Goal: Check status: Check status

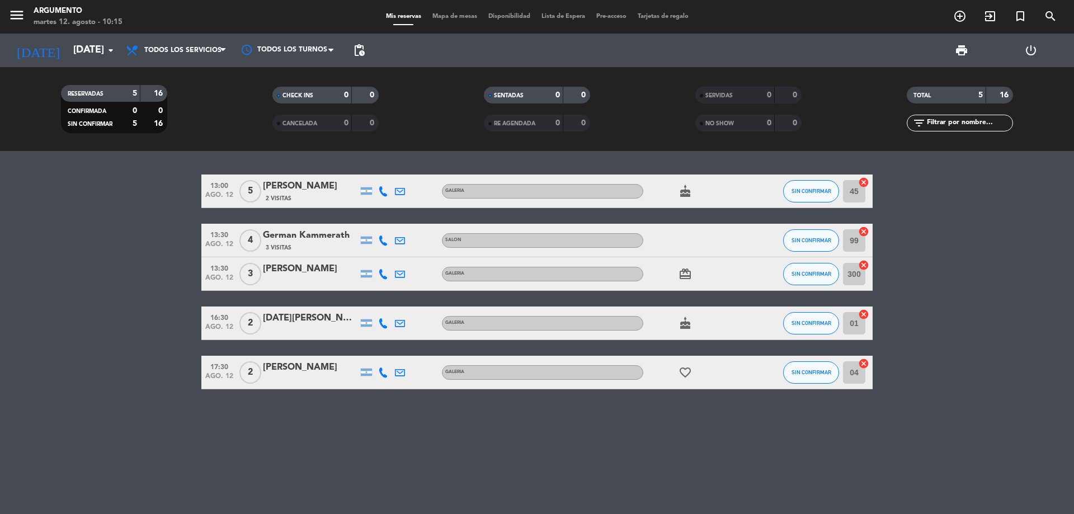
click at [684, 279] on icon "card_giftcard" at bounding box center [685, 273] width 13 height 13
click at [682, 195] on icon "cake" at bounding box center [685, 191] width 13 height 13
click at [683, 195] on icon "cake" at bounding box center [685, 191] width 13 height 13
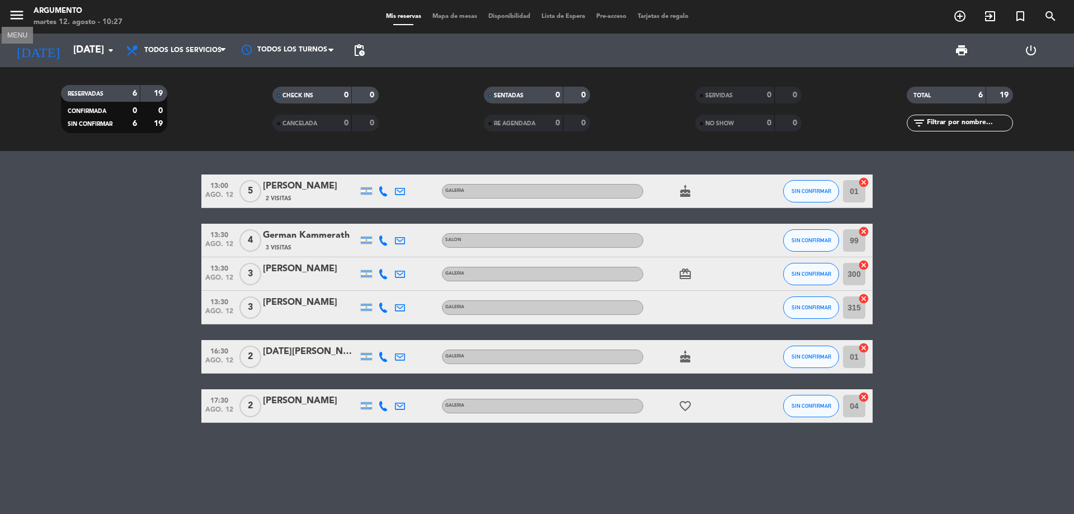
click at [17, 21] on icon "menu" at bounding box center [16, 15] width 17 height 17
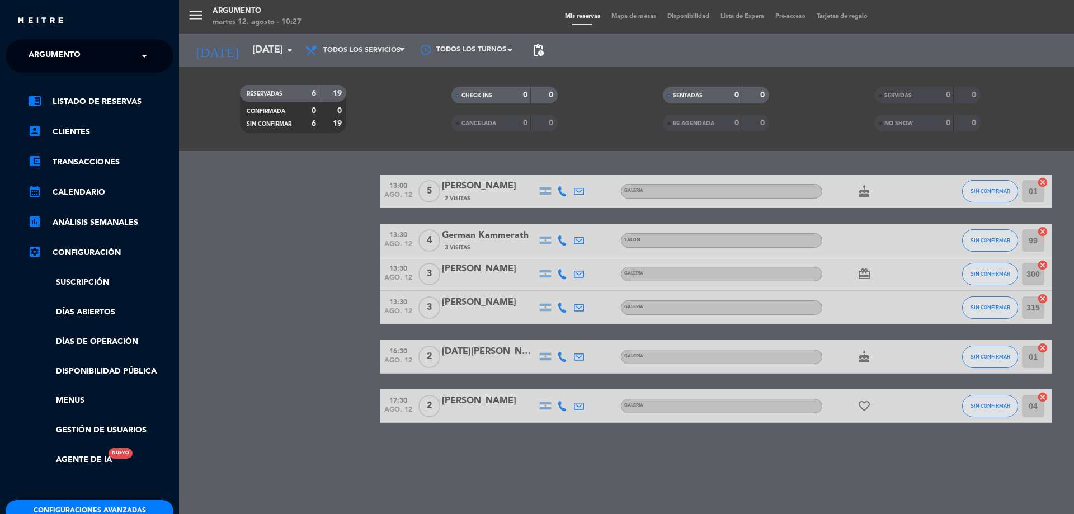
click at [201, 17] on div "menu Argumento [DATE] 12. agosto - 10:27 Mis reservas Mapa de mesas Disponibili…" at bounding box center [716, 257] width 1074 height 514
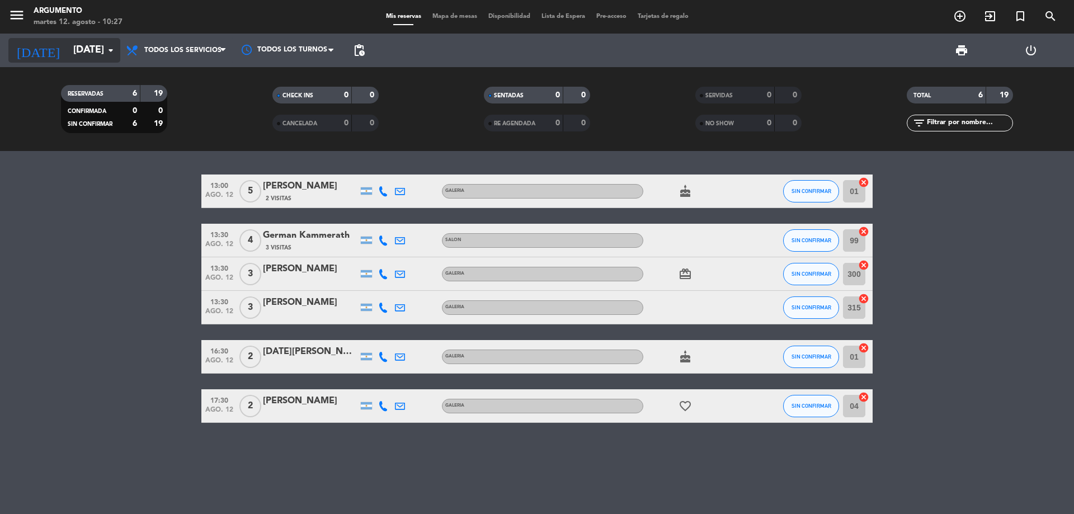
click at [110, 46] on icon "arrow_drop_down" at bounding box center [110, 50] width 13 height 13
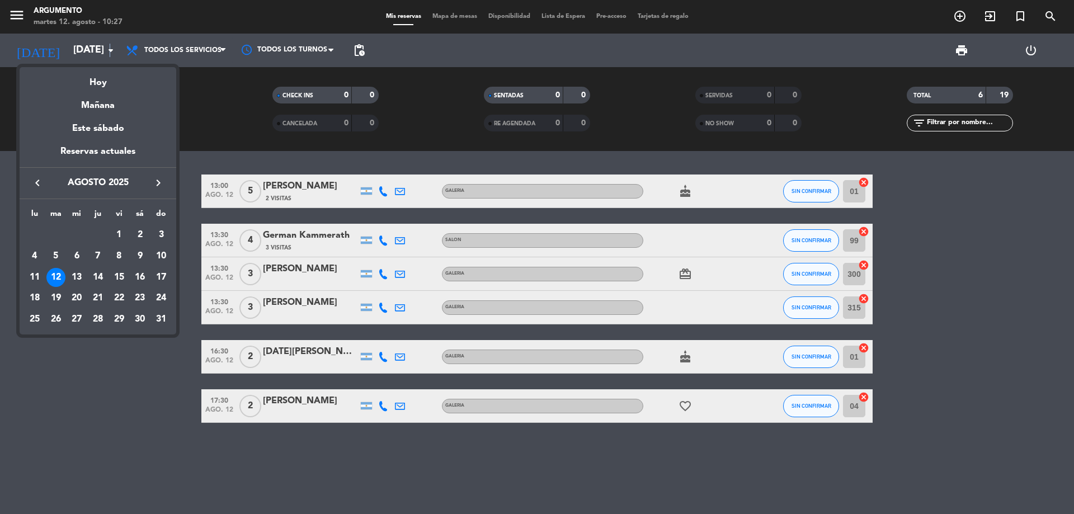
click at [40, 178] on icon "keyboard_arrow_left" at bounding box center [37, 182] width 13 height 13
click at [144, 322] on div "26" at bounding box center [139, 319] width 19 height 19
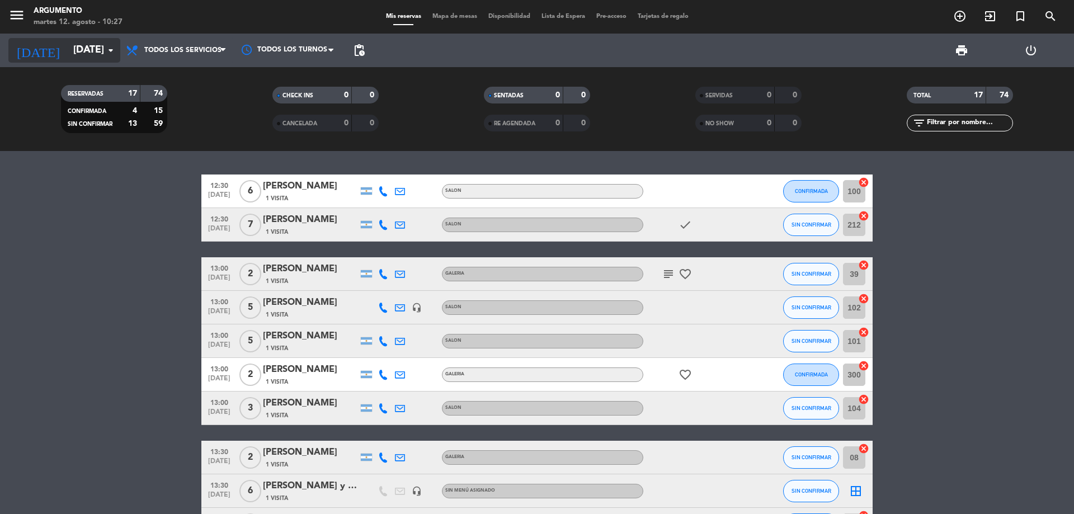
click at [110, 62] on div "[DATE] [DATE] arrow_drop_down" at bounding box center [64, 50] width 112 height 25
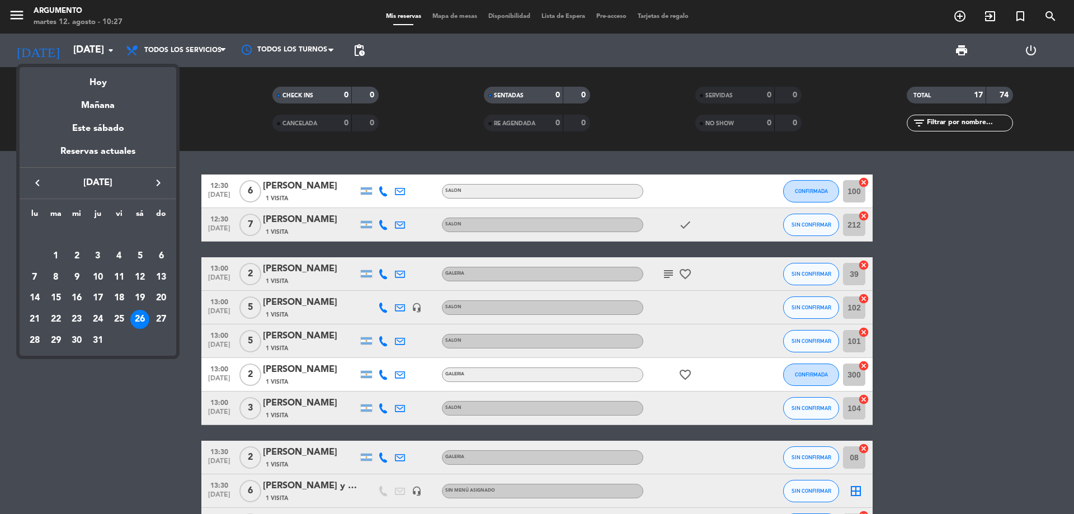
click at [101, 46] on div at bounding box center [537, 257] width 1074 height 514
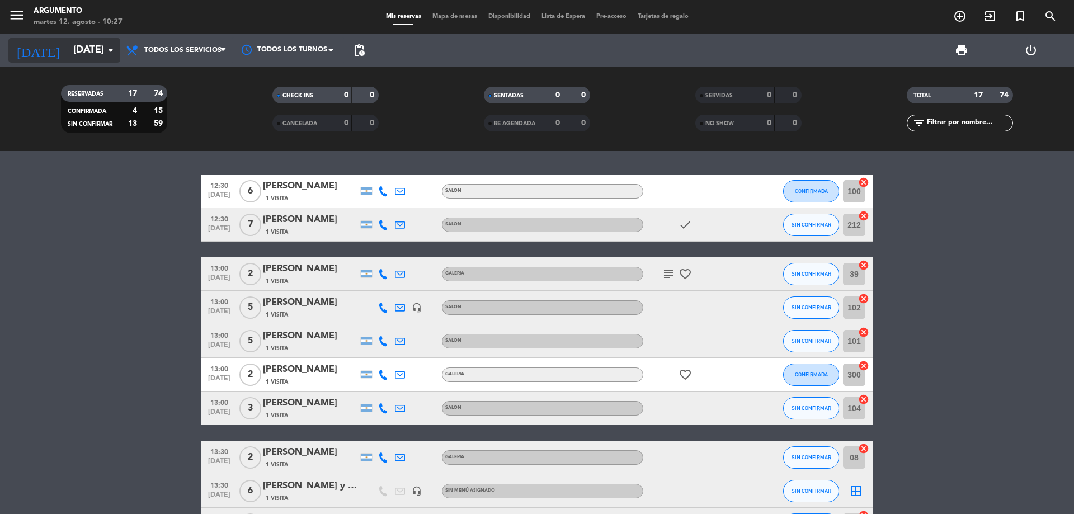
click at [105, 48] on icon "arrow_drop_down" at bounding box center [110, 50] width 13 height 13
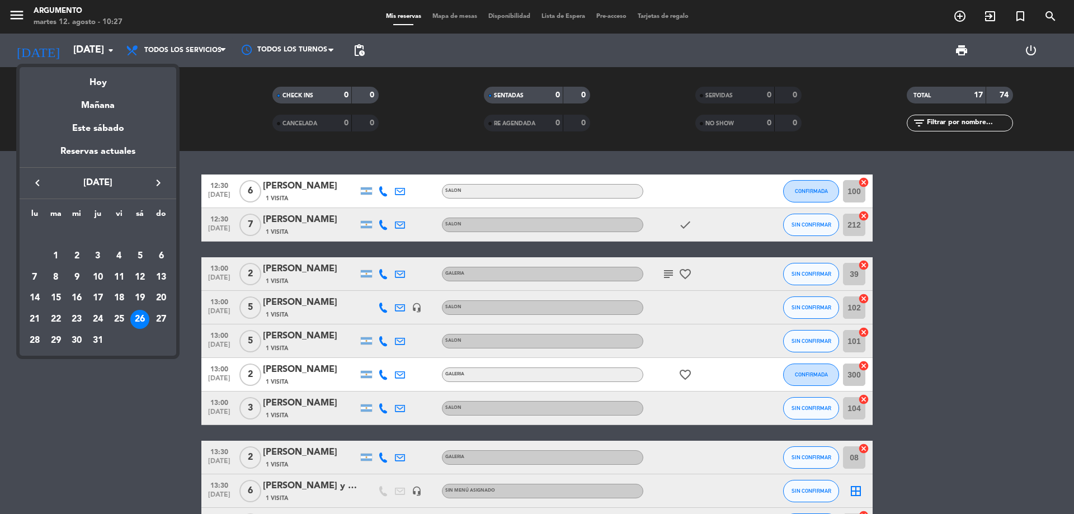
click at [157, 180] on icon "keyboard_arrow_right" at bounding box center [158, 182] width 13 height 13
click at [53, 277] on div "12" at bounding box center [55, 277] width 19 height 19
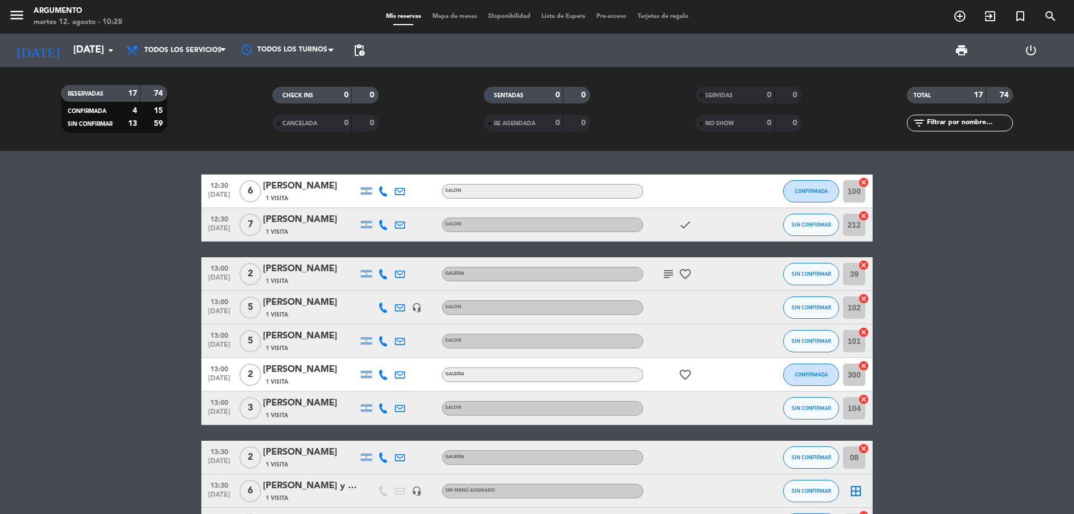
type input "[DATE]"
